Goal: Task Accomplishment & Management: Complete application form

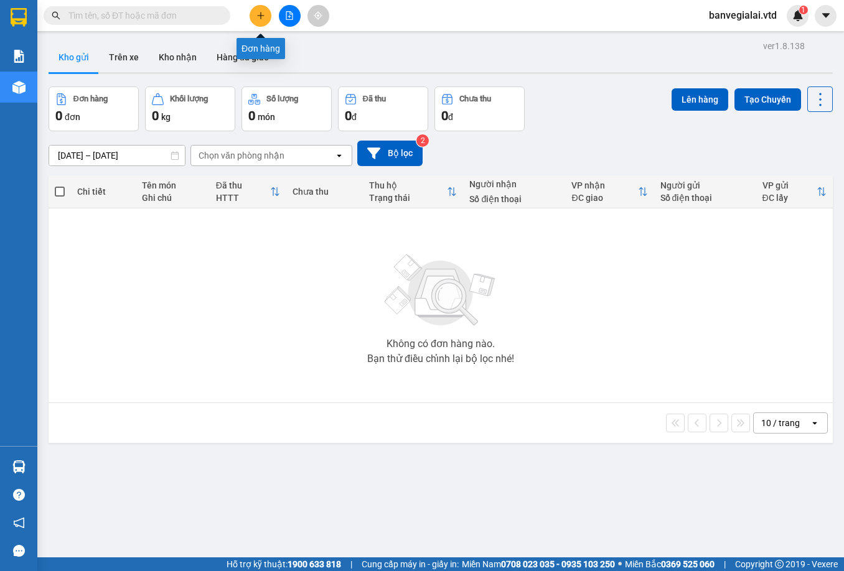
click at [265, 16] on button at bounding box center [261, 16] width 22 height 22
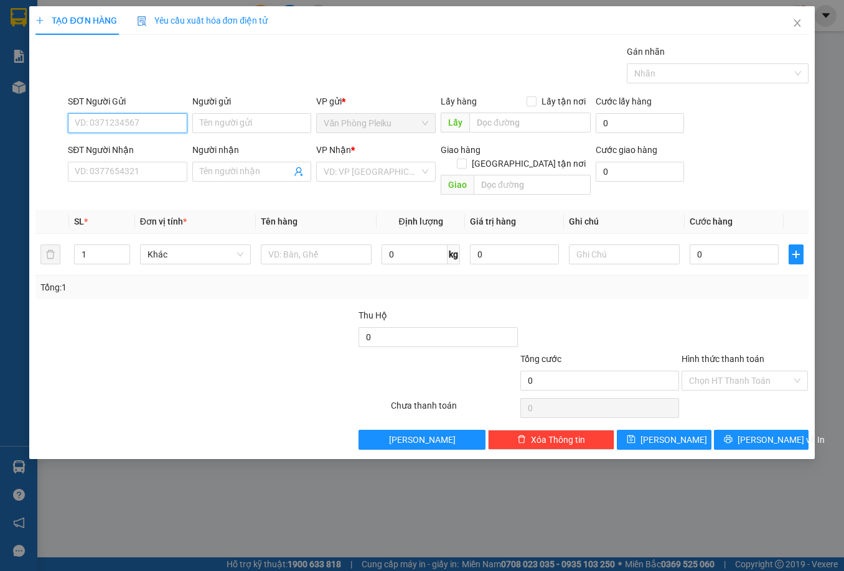
click at [134, 124] on input "SĐT Người Gửi" at bounding box center [127, 123] width 119 height 20
type input "0987803573"
click at [136, 176] on input "SĐT Người Nhận" at bounding box center [127, 172] width 119 height 20
click at [132, 170] on input "SĐT Người Nhận" at bounding box center [127, 172] width 119 height 20
click at [155, 166] on input "SĐT Người Nhận" at bounding box center [127, 172] width 119 height 20
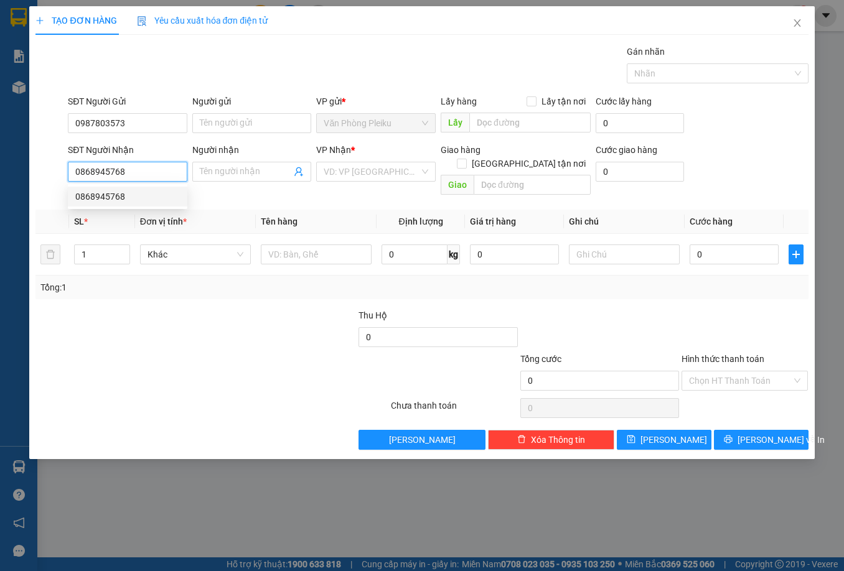
click at [121, 195] on div "0868945768" at bounding box center [127, 197] width 105 height 14
type input "0868945768"
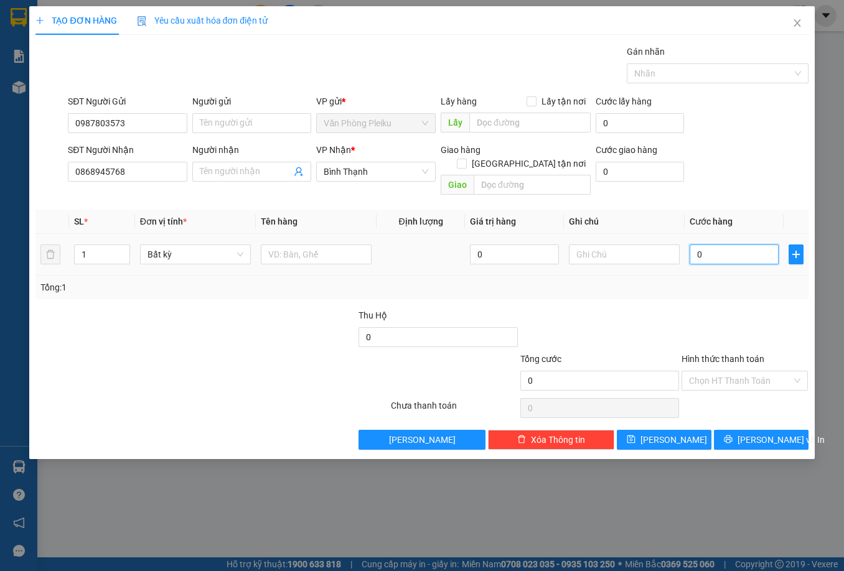
click at [699, 245] on input "0" at bounding box center [734, 255] width 89 height 20
click at [698, 245] on input "0" at bounding box center [734, 255] width 89 height 20
click at [693, 245] on input "0" at bounding box center [734, 255] width 89 height 20
type input "40"
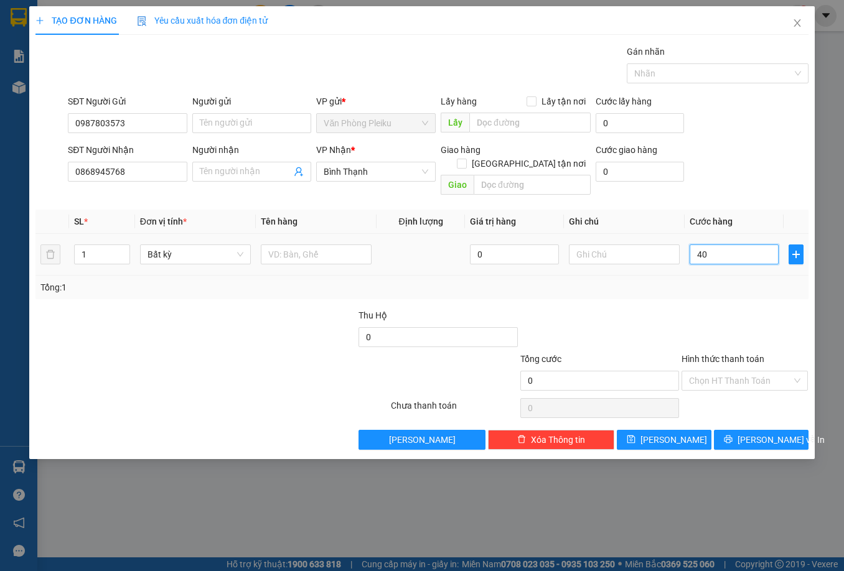
type input "40"
type input "400"
type input "40"
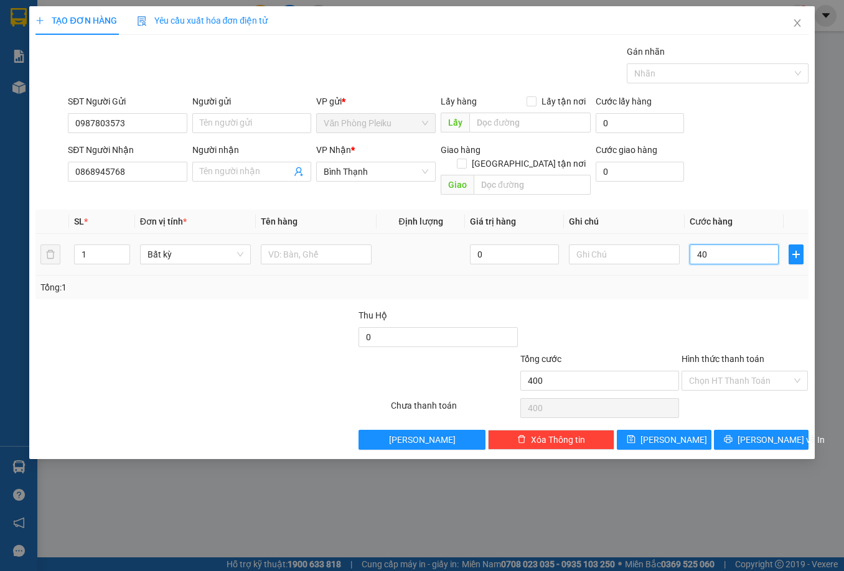
type input "40"
click at [630, 309] on div at bounding box center [599, 331] width 161 height 44
type input "40.000"
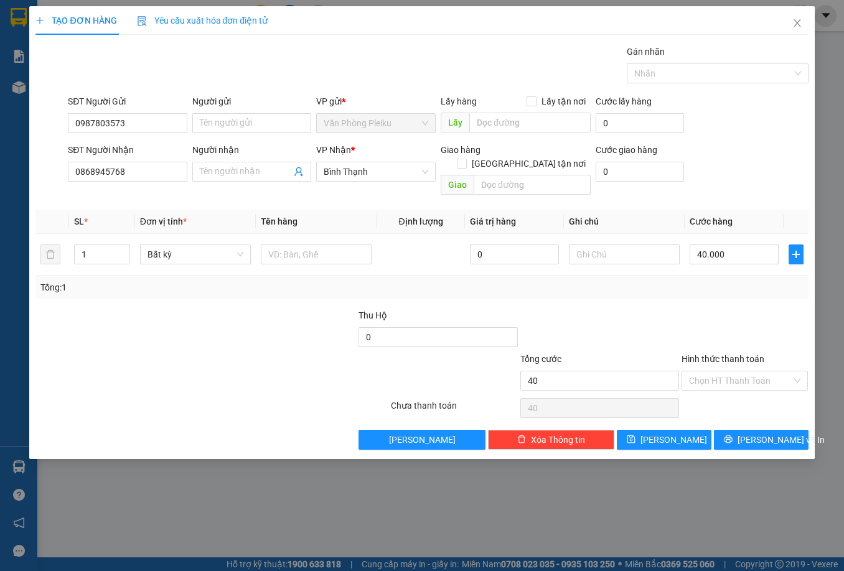
type input "40.000"
click at [195, 245] on span "Bất kỳ" at bounding box center [195, 254] width 96 height 19
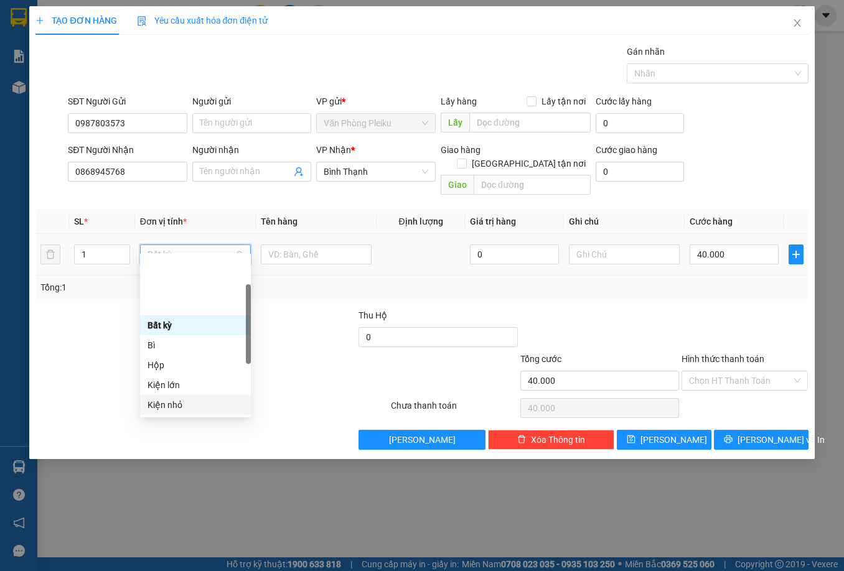
scroll to position [124, 0]
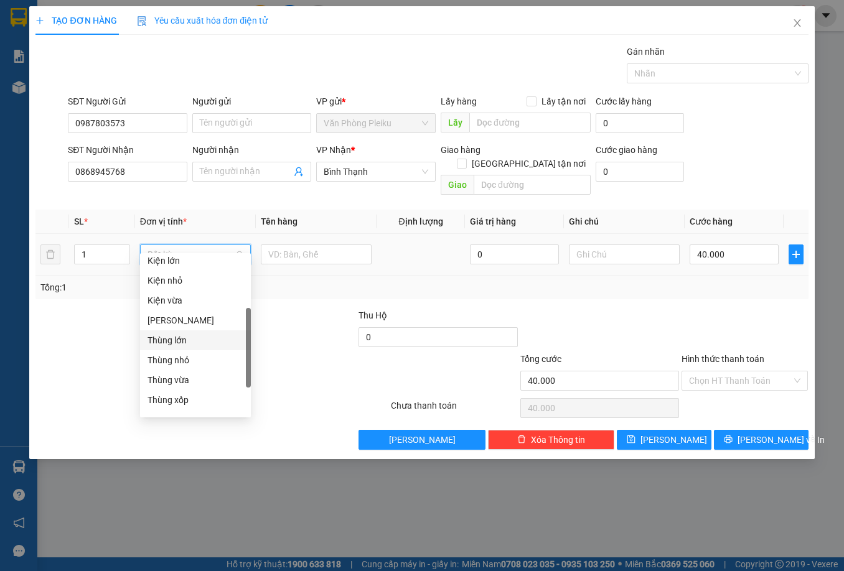
click at [184, 337] on div "Thùng lớn" at bounding box center [195, 341] width 96 height 14
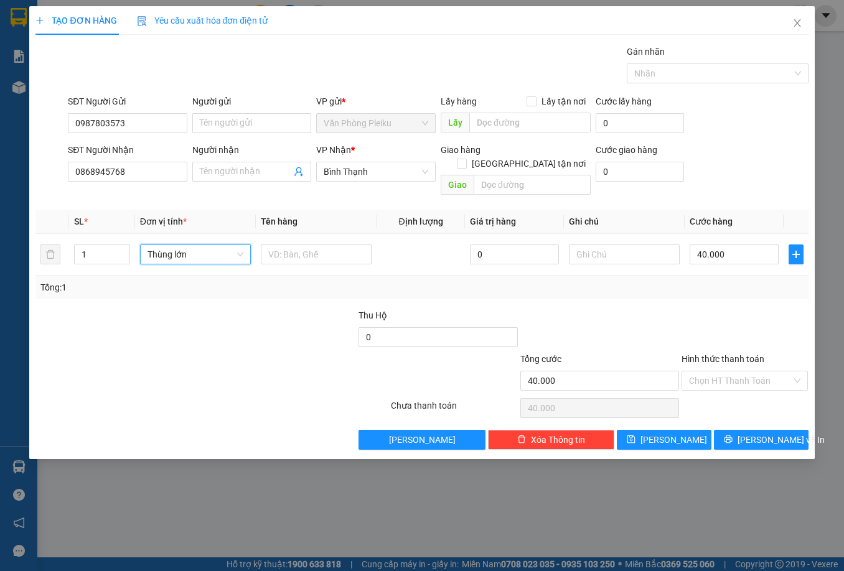
click at [285, 309] on div at bounding box center [276, 331] width 161 height 44
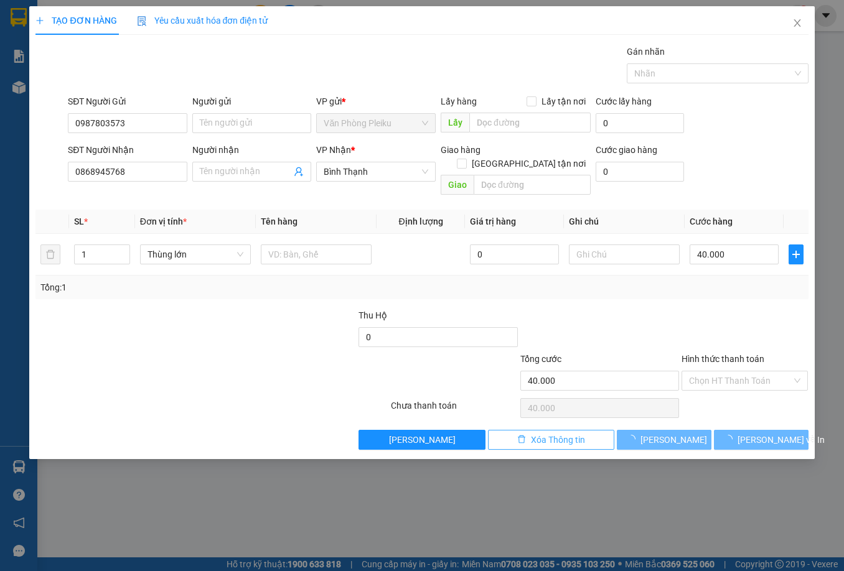
type input "0"
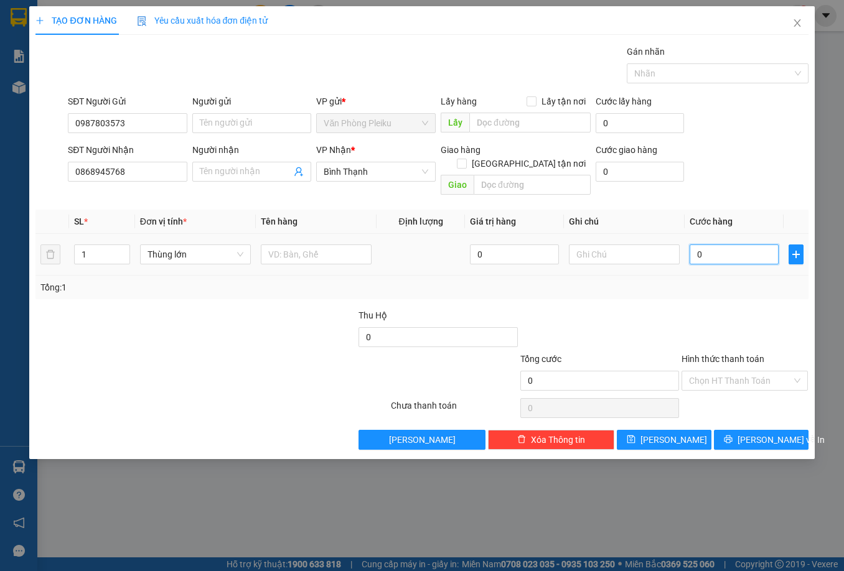
click at [695, 245] on input "0" at bounding box center [734, 255] width 89 height 20
click at [699, 245] on input "0" at bounding box center [734, 255] width 89 height 20
type input "40"
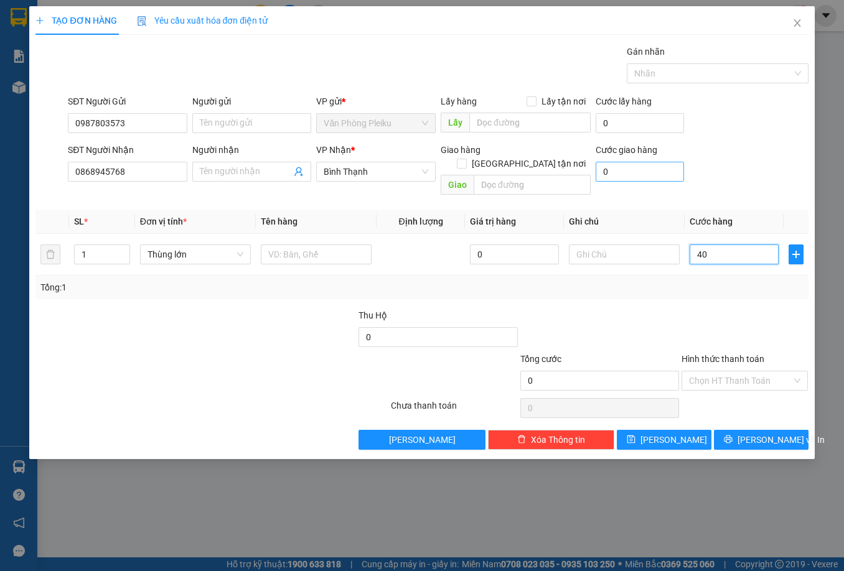
type input "40"
type input "400"
type input "40"
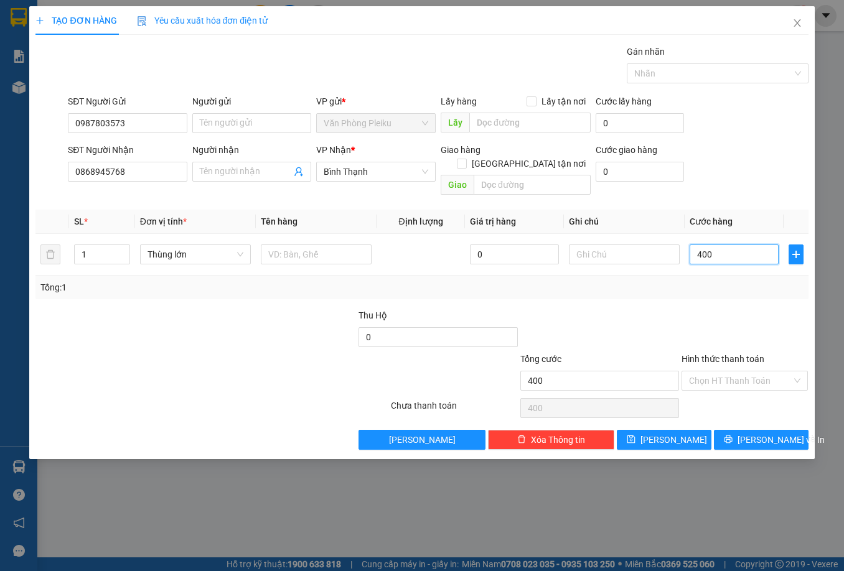
type input "40"
click at [638, 289] on div "Transit Pickup Surcharge Ids Transit Deliver Surcharge Ids Transit Deliver Surc…" at bounding box center [421, 247] width 772 height 405
type input "40.000"
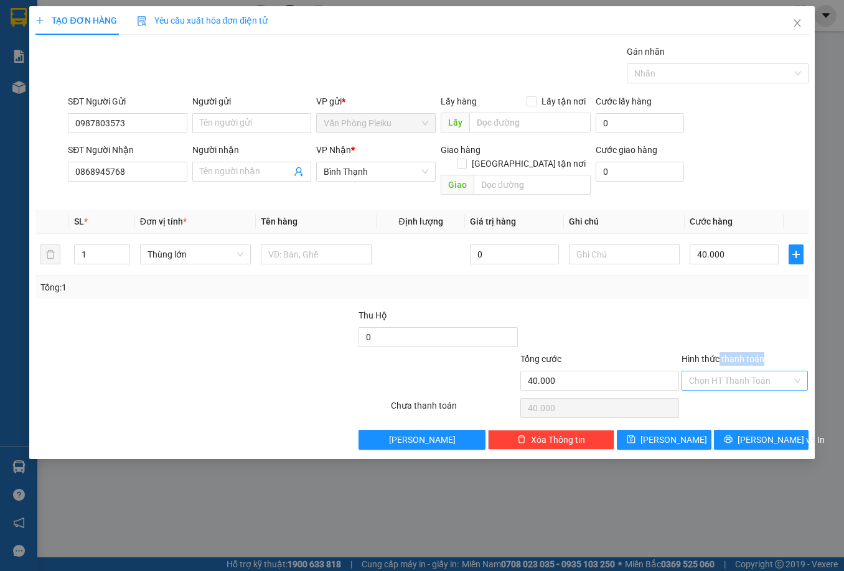
click at [718, 358] on div "Hình thức thanh toán Chọn HT Thanh Toán" at bounding box center [744, 374] width 127 height 44
click at [721, 372] on input "Hình thức thanh toán" at bounding box center [740, 381] width 103 height 19
click at [722, 388] on div "Tại văn phòng" at bounding box center [745, 392] width 112 height 14
type input "0"
click at [734, 430] on button "Lưu và In" at bounding box center [761, 440] width 95 height 20
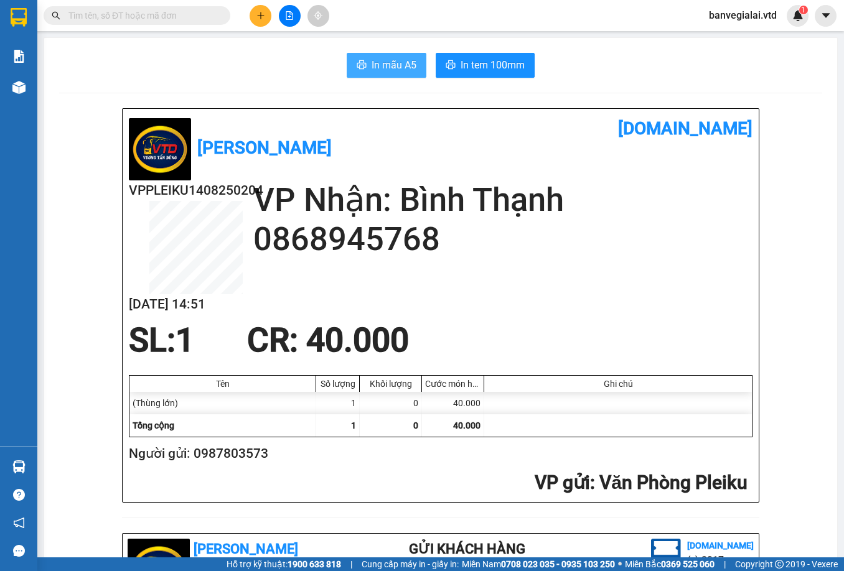
click at [361, 72] on button "In mẫu A5" at bounding box center [387, 65] width 80 height 25
click at [391, 68] on span "In mẫu A5" at bounding box center [394, 65] width 45 height 16
click at [491, 72] on span "In tem 100mm" at bounding box center [493, 65] width 64 height 16
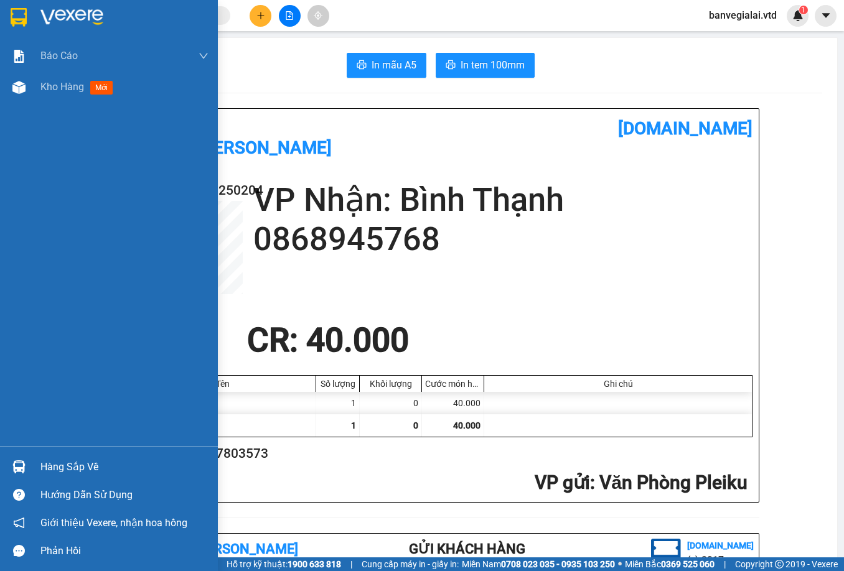
click at [21, 24] on img at bounding box center [19, 17] width 16 height 19
